Goal: Task Accomplishment & Management: Complete application form

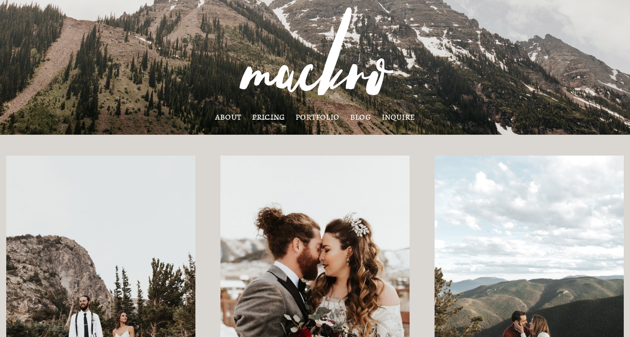
click at [263, 113] on link "pricing" at bounding box center [268, 116] width 33 height 7
click at [401, 117] on link "inquire" at bounding box center [399, 116] width 34 height 7
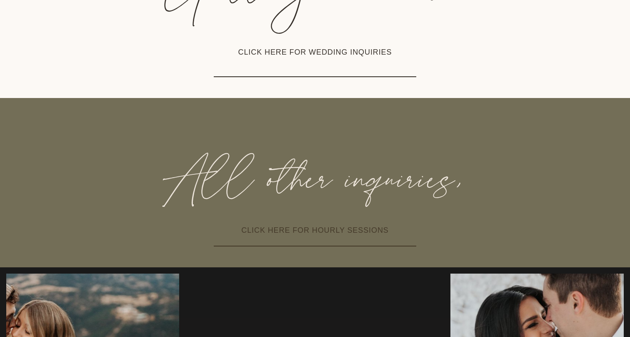
scroll to position [288, 0]
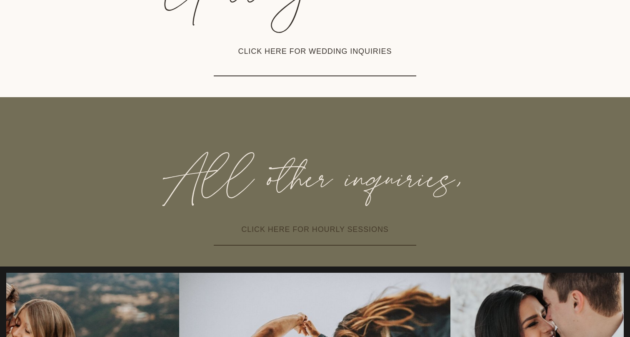
click at [318, 39] on link "CLICK HERE FOR WEDDING INQUIRIES" at bounding box center [315, 51] width 203 height 49
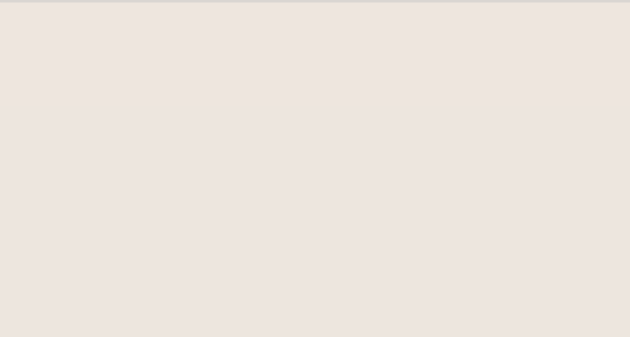
scroll to position [317, 0]
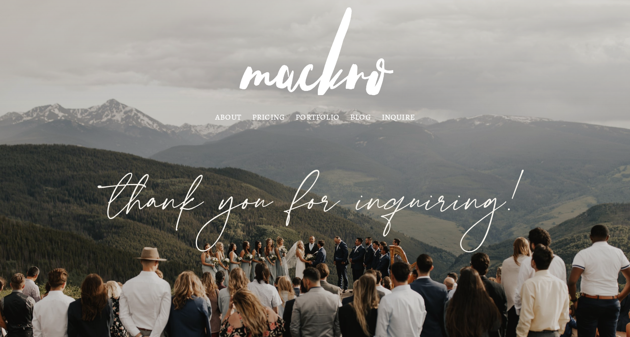
click at [223, 120] on link "about" at bounding box center [228, 116] width 26 height 7
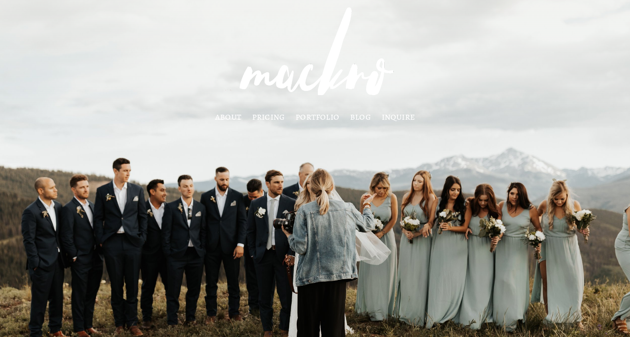
click at [305, 82] on img at bounding box center [315, 56] width 186 height 111
